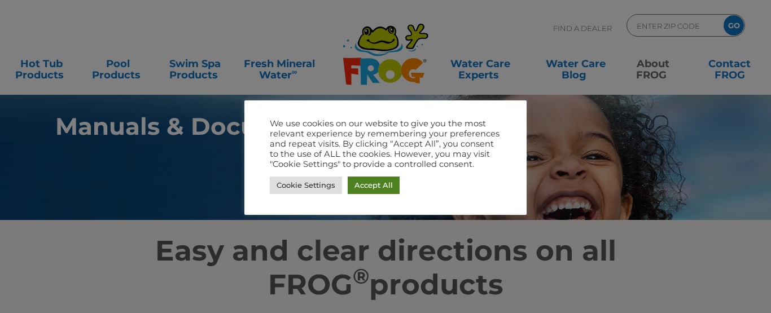
click at [372, 181] on link "Accept All" at bounding box center [374, 185] width 52 height 17
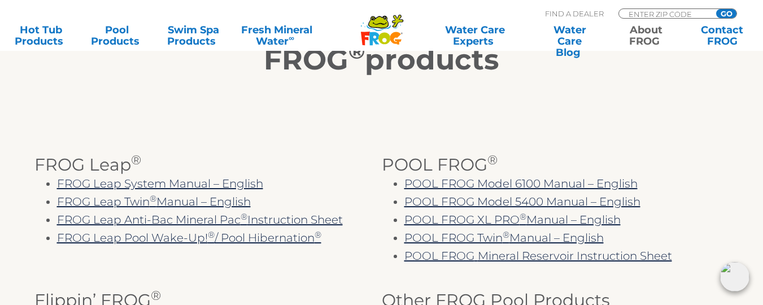
scroll to position [226, 0]
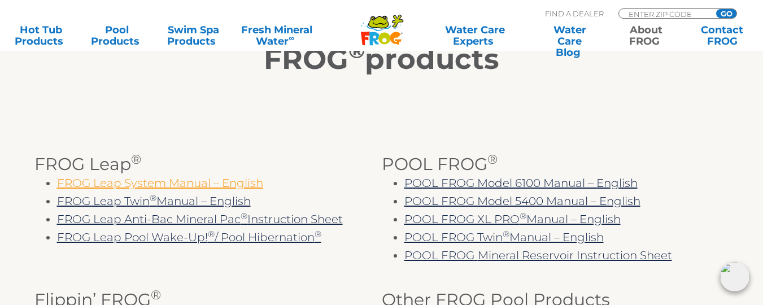
click at [151, 180] on link "FROG Leap System Manual – English" at bounding box center [160, 183] width 206 height 14
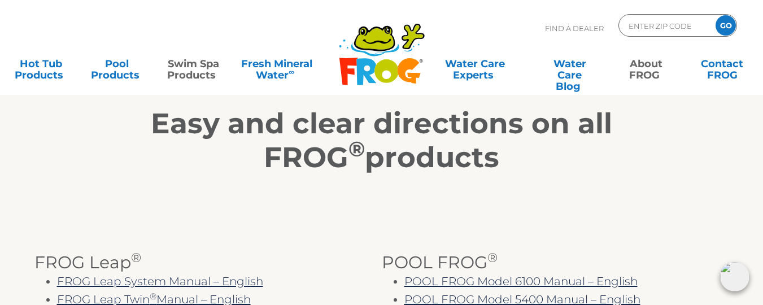
scroll to position [0, 0]
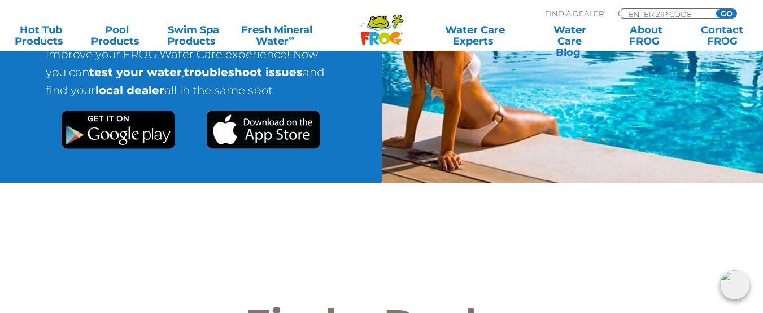
scroll to position [1411, 0]
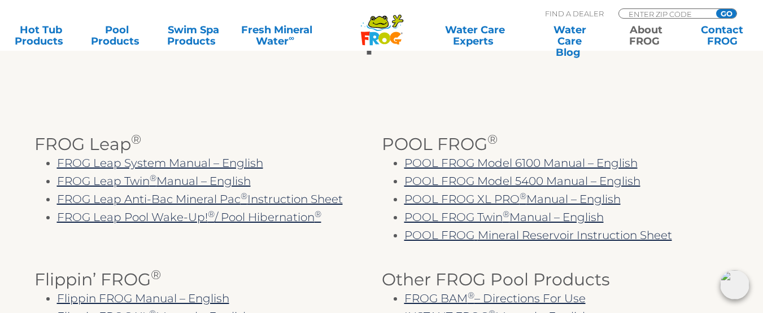
scroll to position [226, 0]
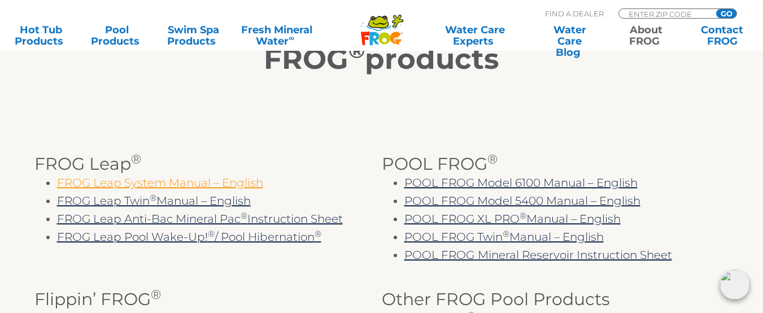
click at [235, 183] on link "FROG Leap System Manual – English" at bounding box center [160, 183] width 206 height 14
